Goal: Task Accomplishment & Management: Manage account settings

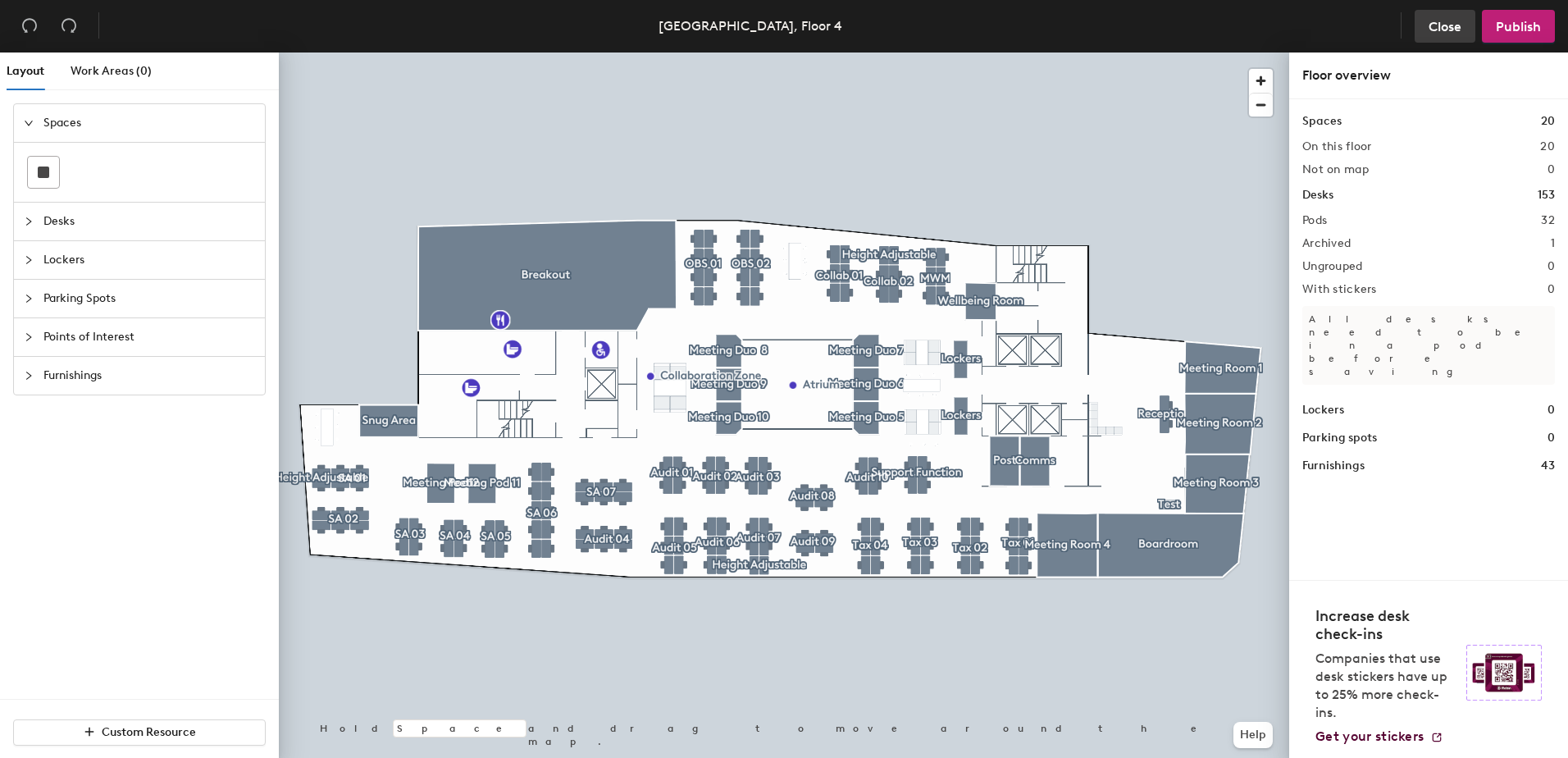
click at [1443, 23] on span "Close" at bounding box center [1445, 26] width 32 height 15
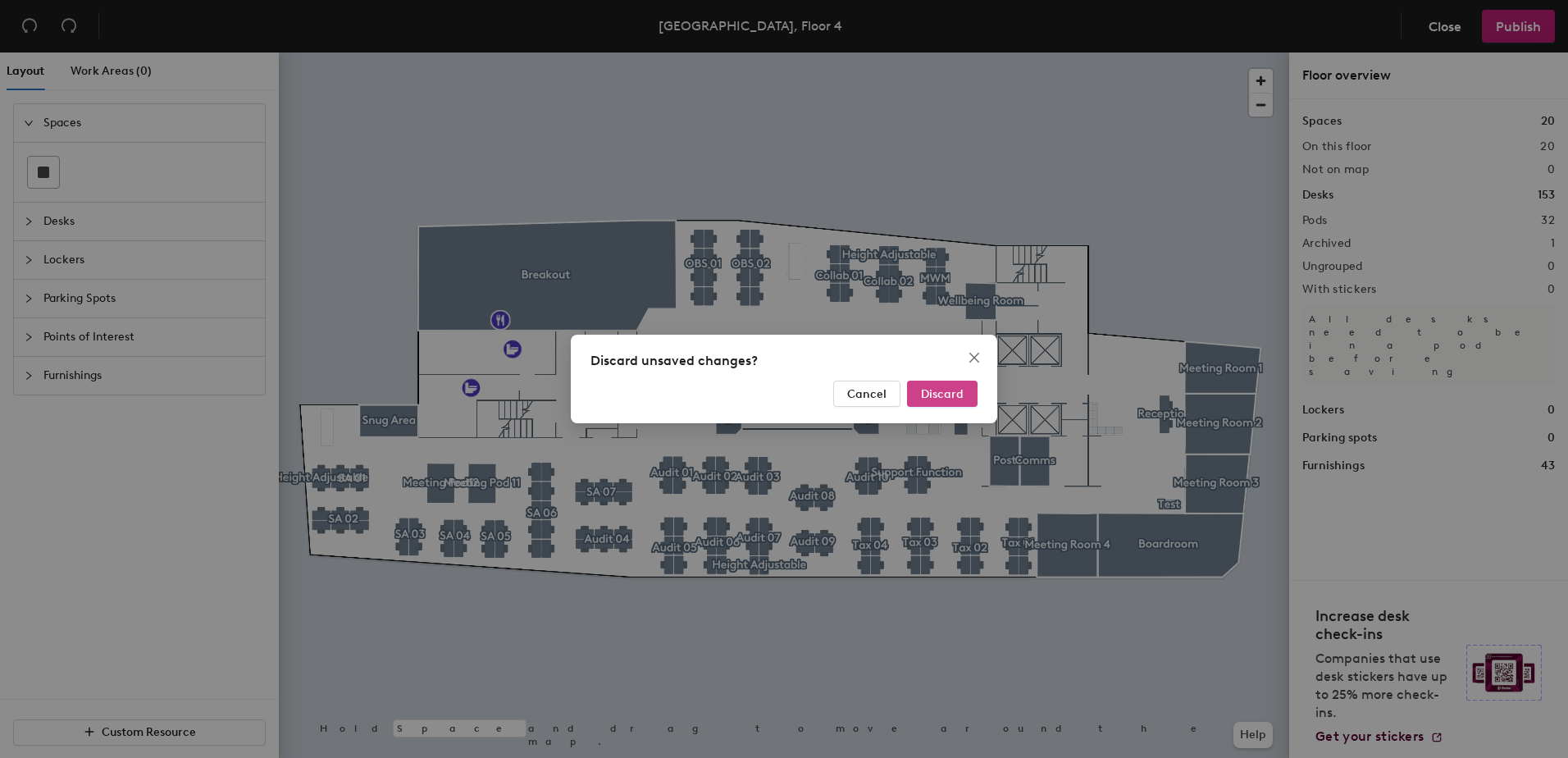
click at [954, 391] on span "Discard" at bounding box center [942, 393] width 42 height 14
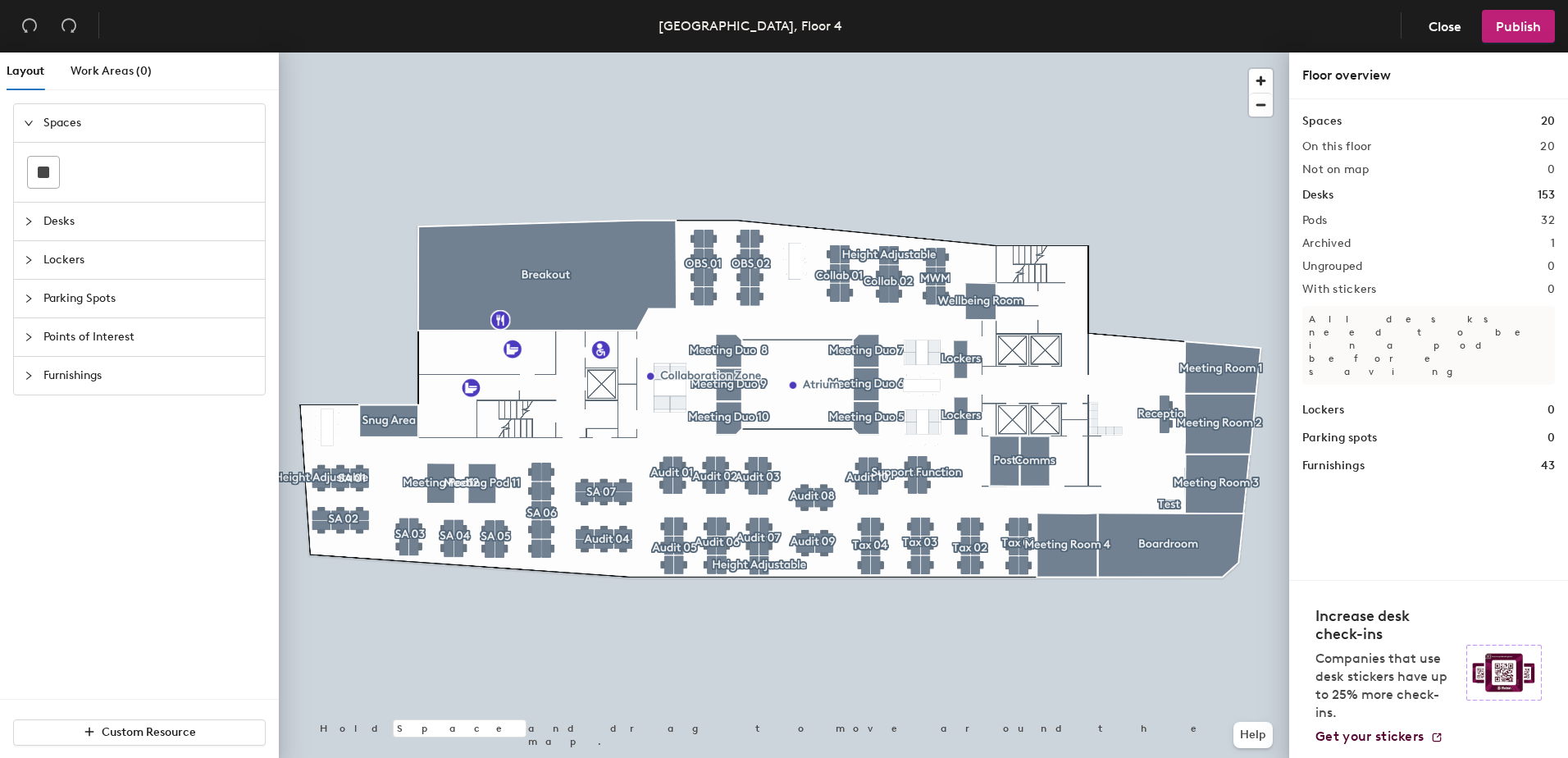
click at [1318, 221] on h2 "Pods" at bounding box center [1314, 220] width 24 height 14
click at [27, 223] on icon "collapsed" at bounding box center [28, 221] width 10 height 10
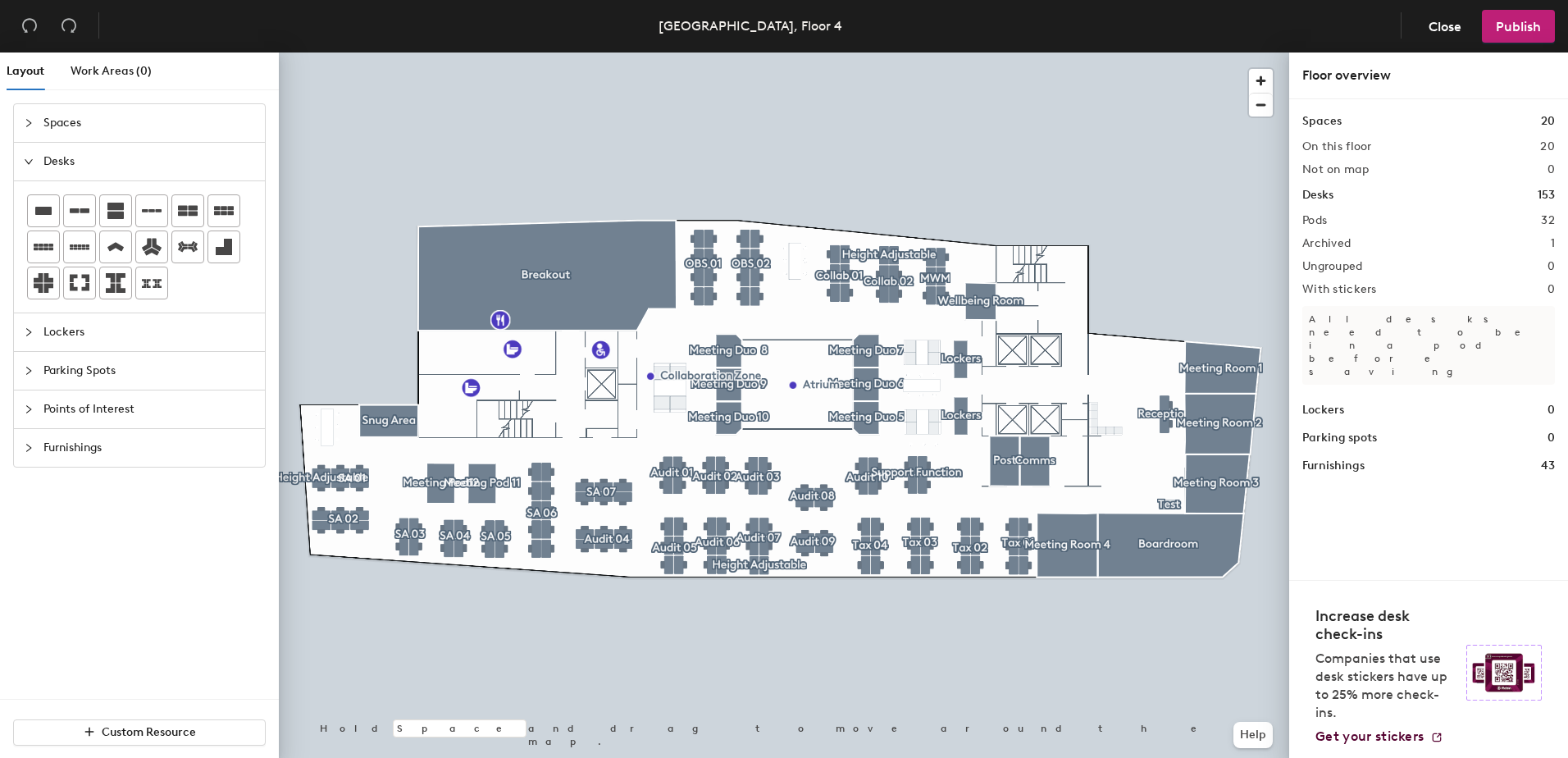
click at [26, 165] on icon "expanded" at bounding box center [28, 162] width 10 height 10
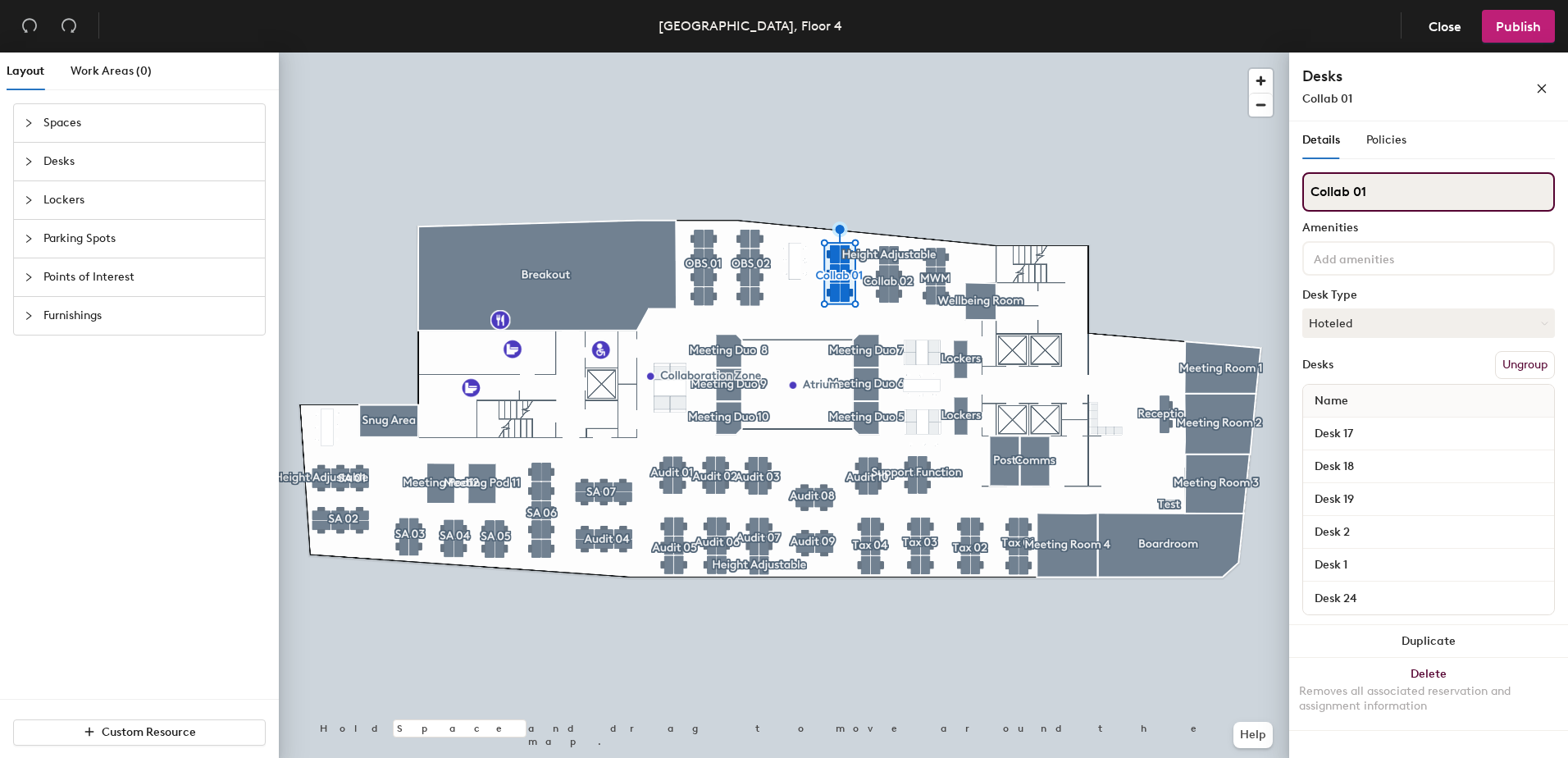
click at [1269, 195] on div "Layout Work Areas (0) Spaces Desks Lockers Parking Spots Points of Interest Fur…" at bounding box center [784, 408] width 1568 height 712
type input "OBS 03"
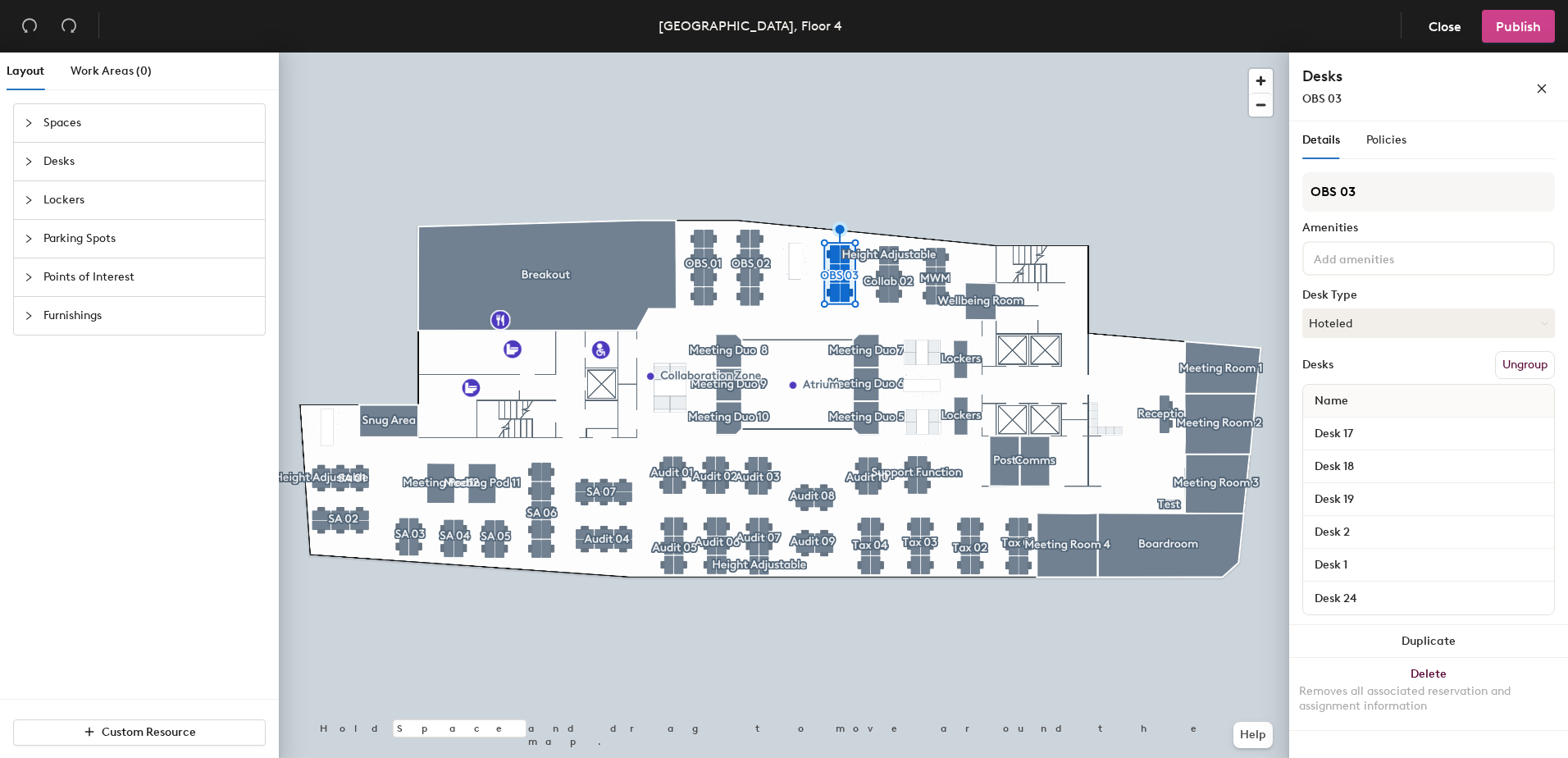
click at [1535, 17] on button "Publish" at bounding box center [1518, 26] width 73 height 32
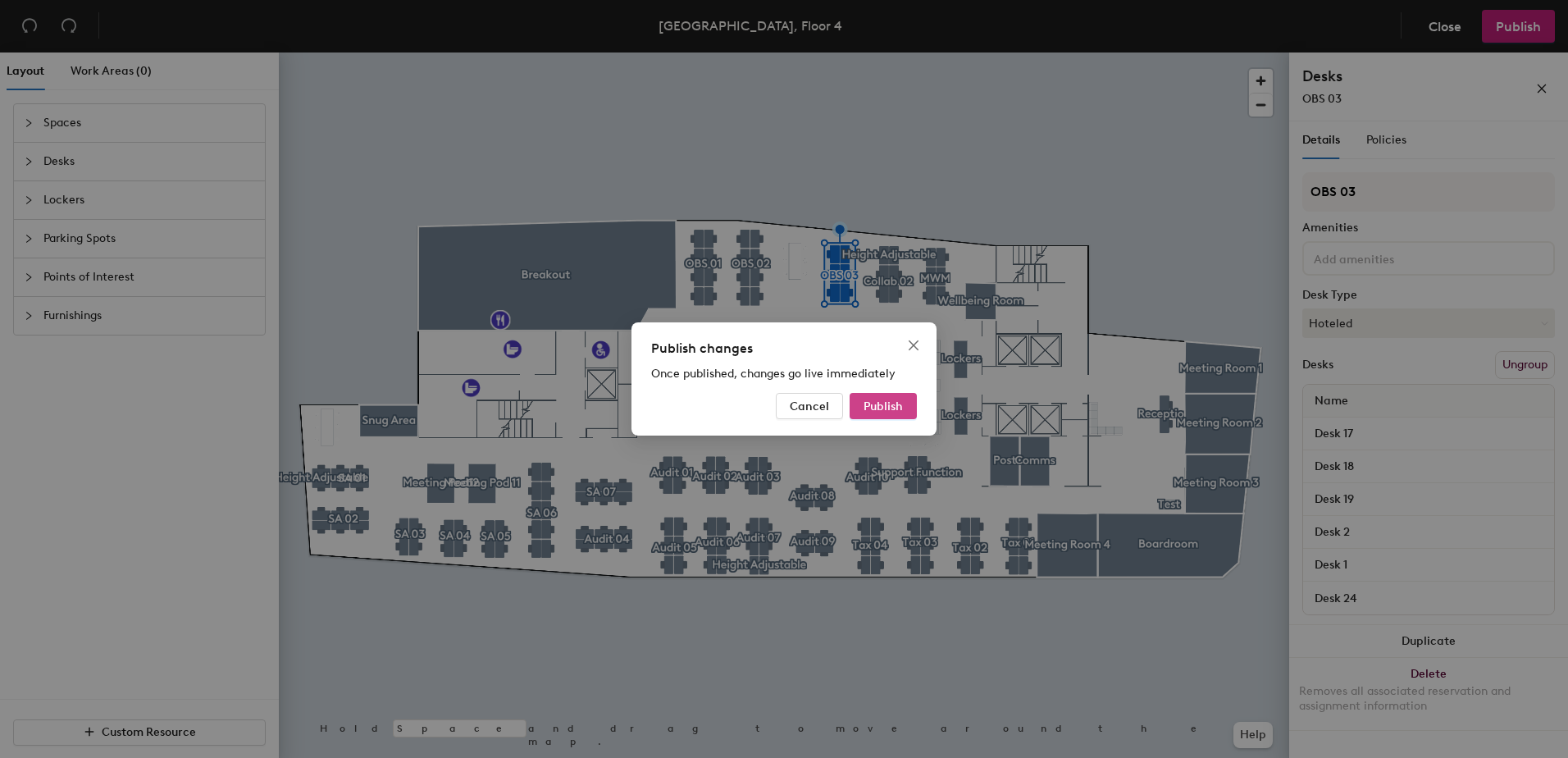
click at [884, 407] on span "Publish" at bounding box center [884, 405] width 40 height 14
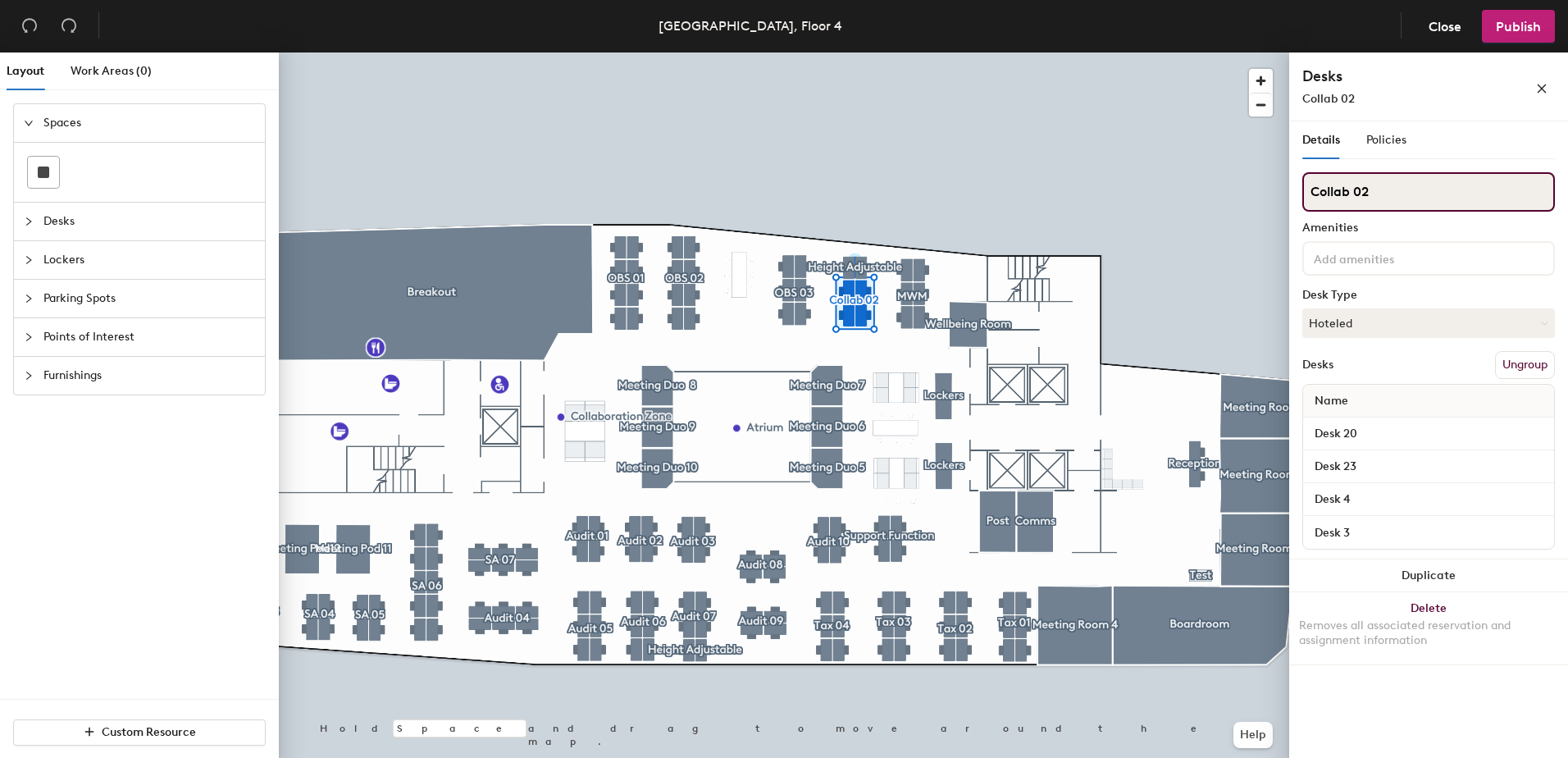
click at [1200, 193] on div "Layout Work Areas (0) Spaces Desks Lockers Parking Spots Points of Interest Fur…" at bounding box center [784, 408] width 1568 height 712
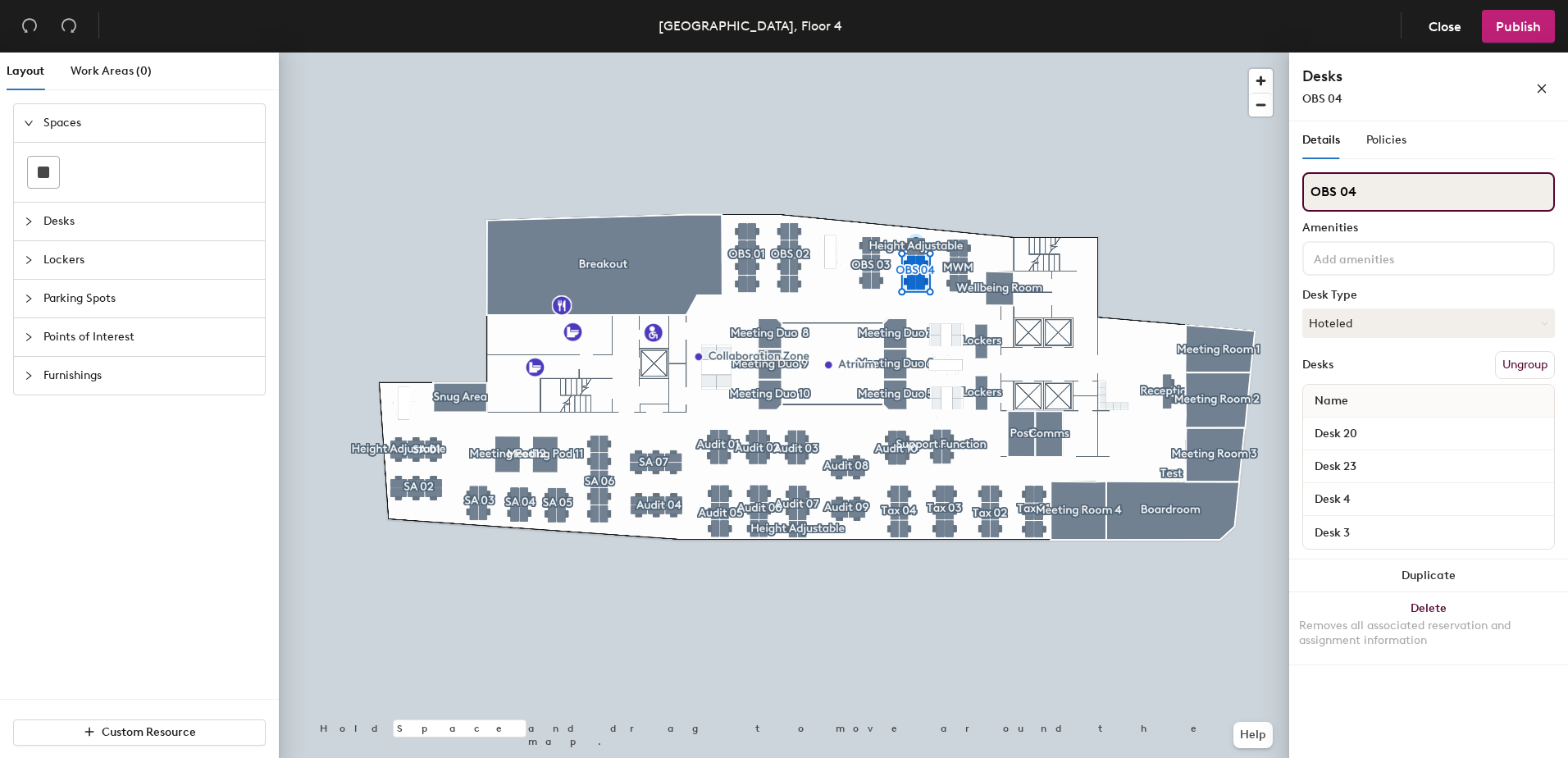
type input "OBS 04"
click at [1520, 36] on button "Publish" at bounding box center [1518, 26] width 73 height 32
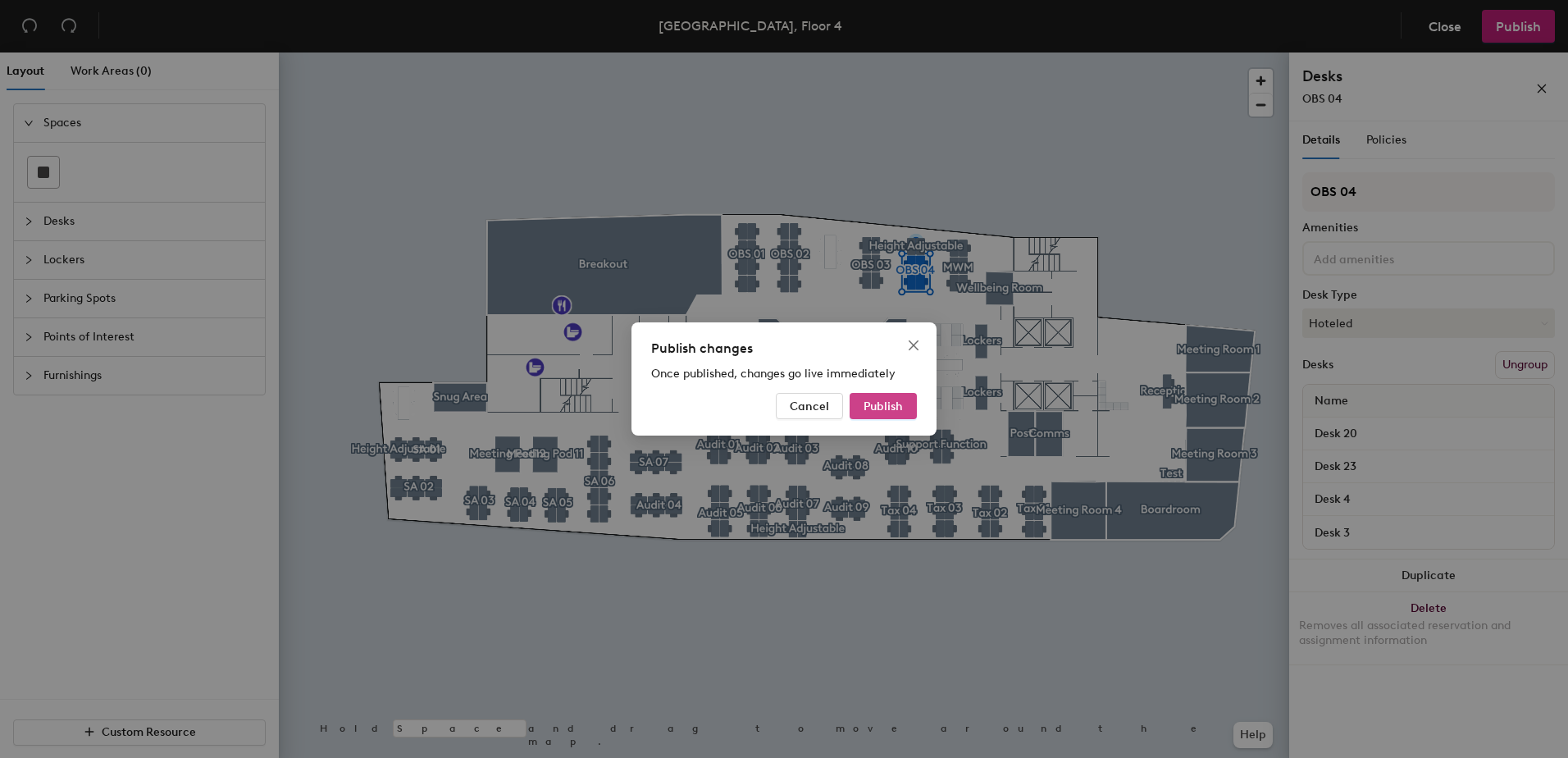
click at [878, 410] on span "Publish" at bounding box center [884, 405] width 40 height 14
